Goal: Task Accomplishment & Management: Manage account settings

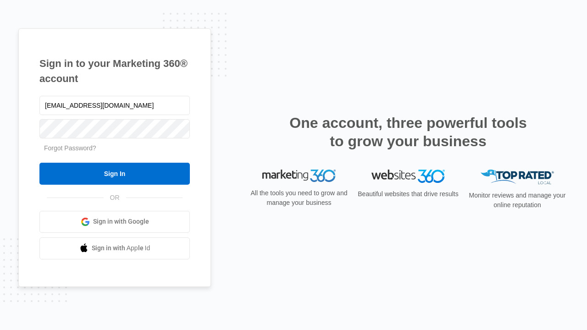
type input "[EMAIL_ADDRESS][DOMAIN_NAME]"
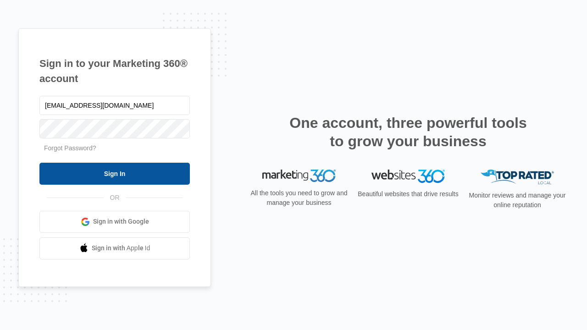
click at [115, 173] on input "Sign In" at bounding box center [114, 174] width 150 height 22
